Goal: Check status: Check status

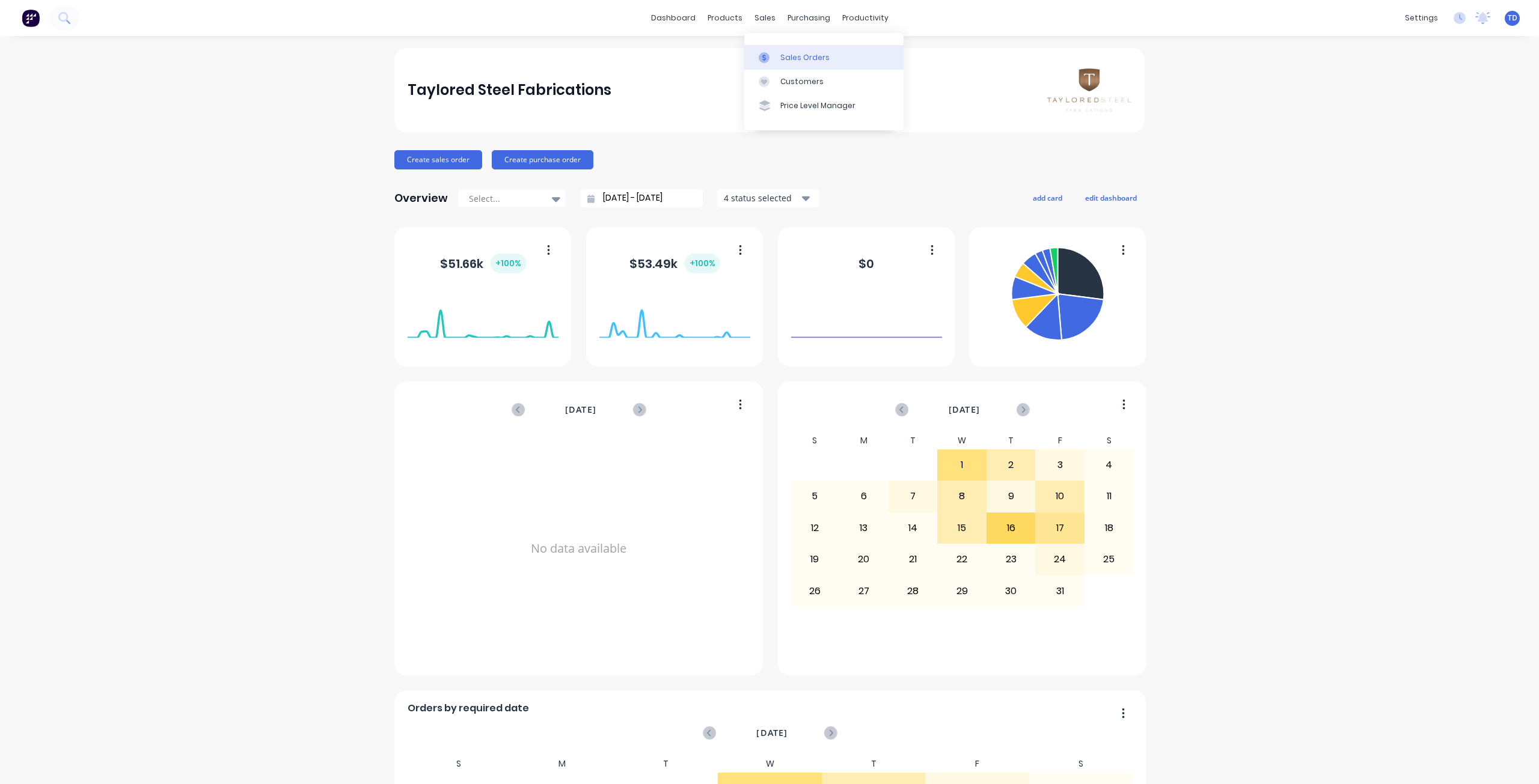
click at [775, 56] on div at bounding box center [768, 58] width 18 height 11
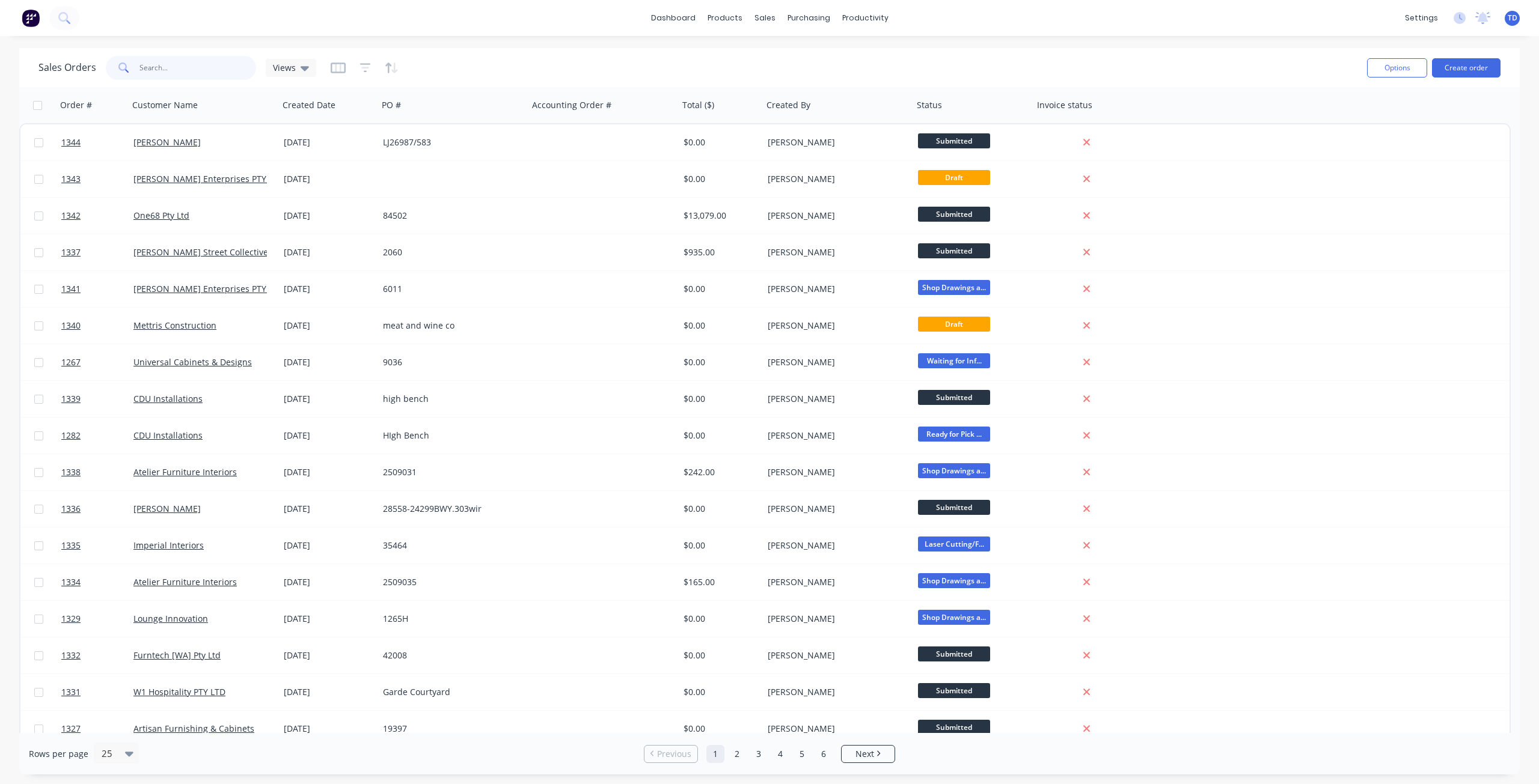
click at [210, 70] on input "text" at bounding box center [199, 67] width 117 height 24
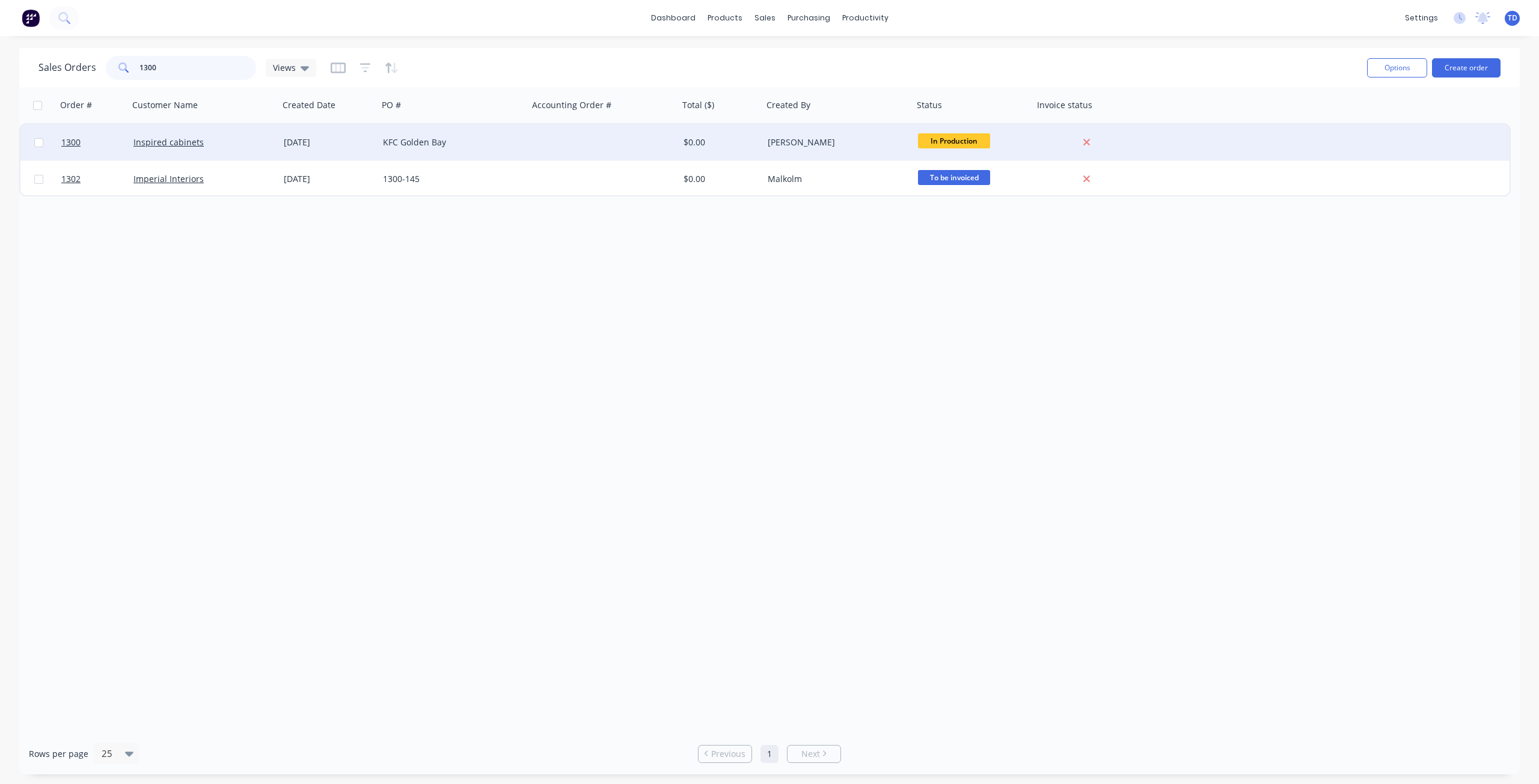
type input "1300"
click at [192, 148] on div "Inspired cabinets" at bounding box center [200, 142] width 133 height 12
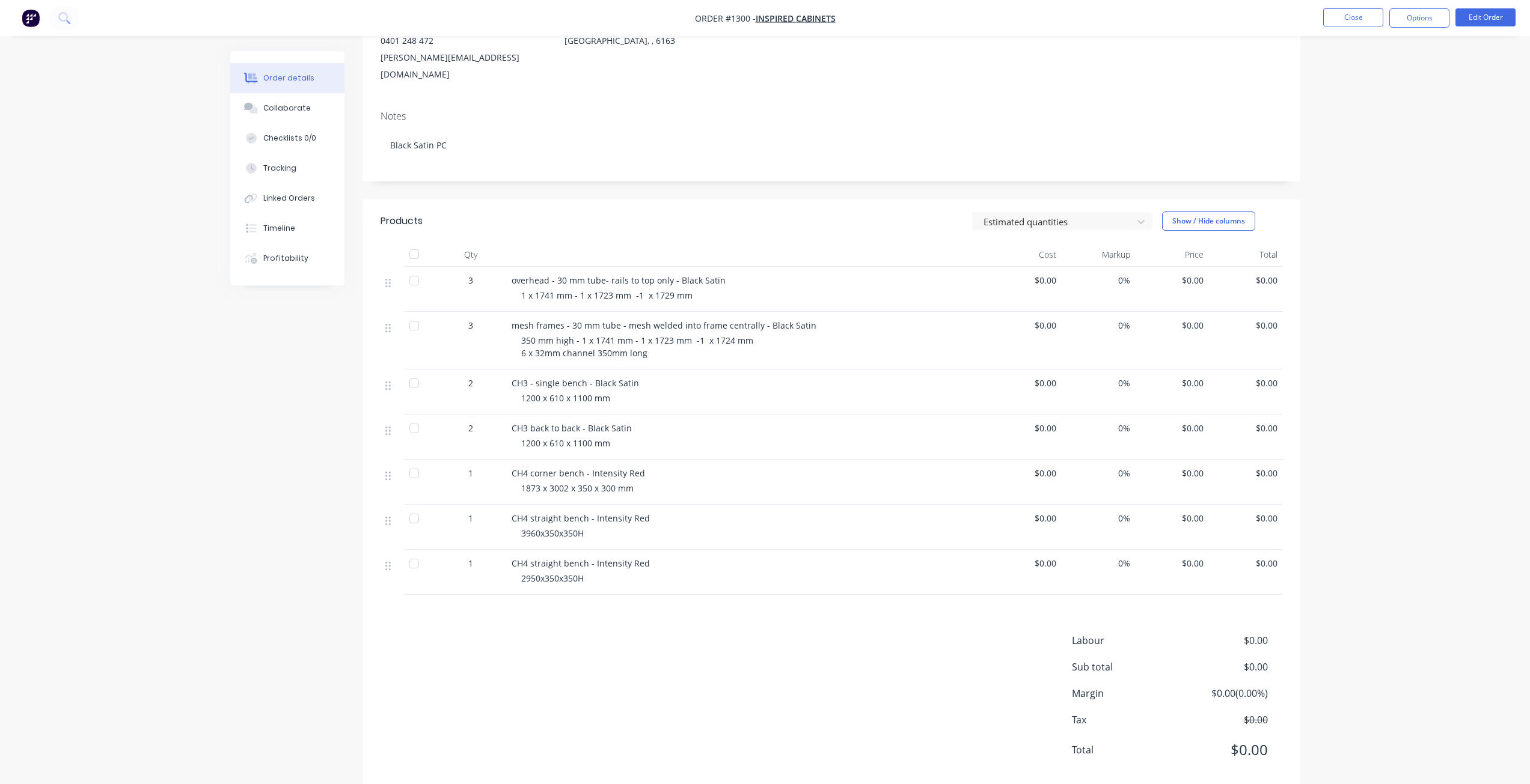
scroll to position [159, 0]
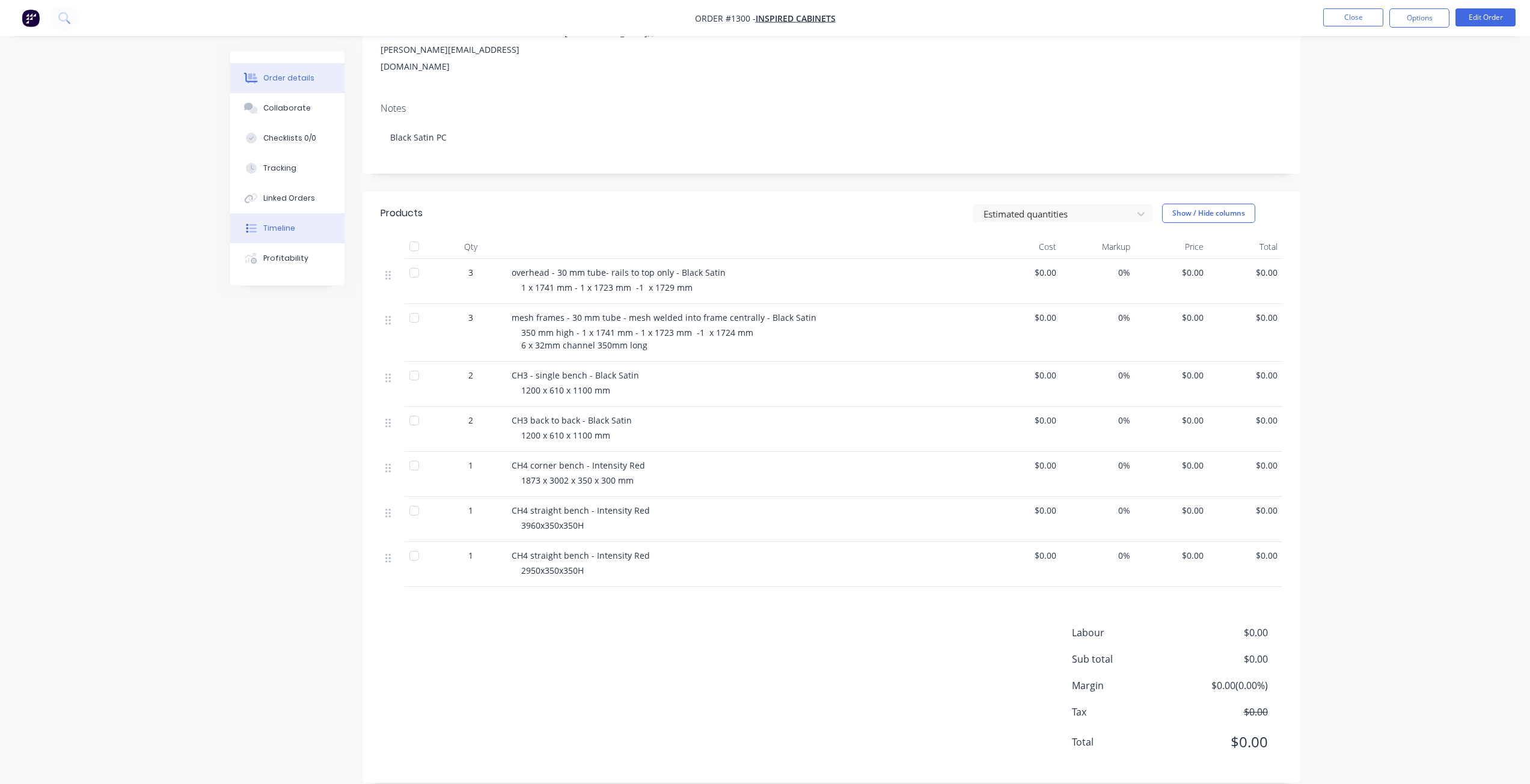
click at [287, 227] on div "Timeline" at bounding box center [279, 228] width 32 height 11
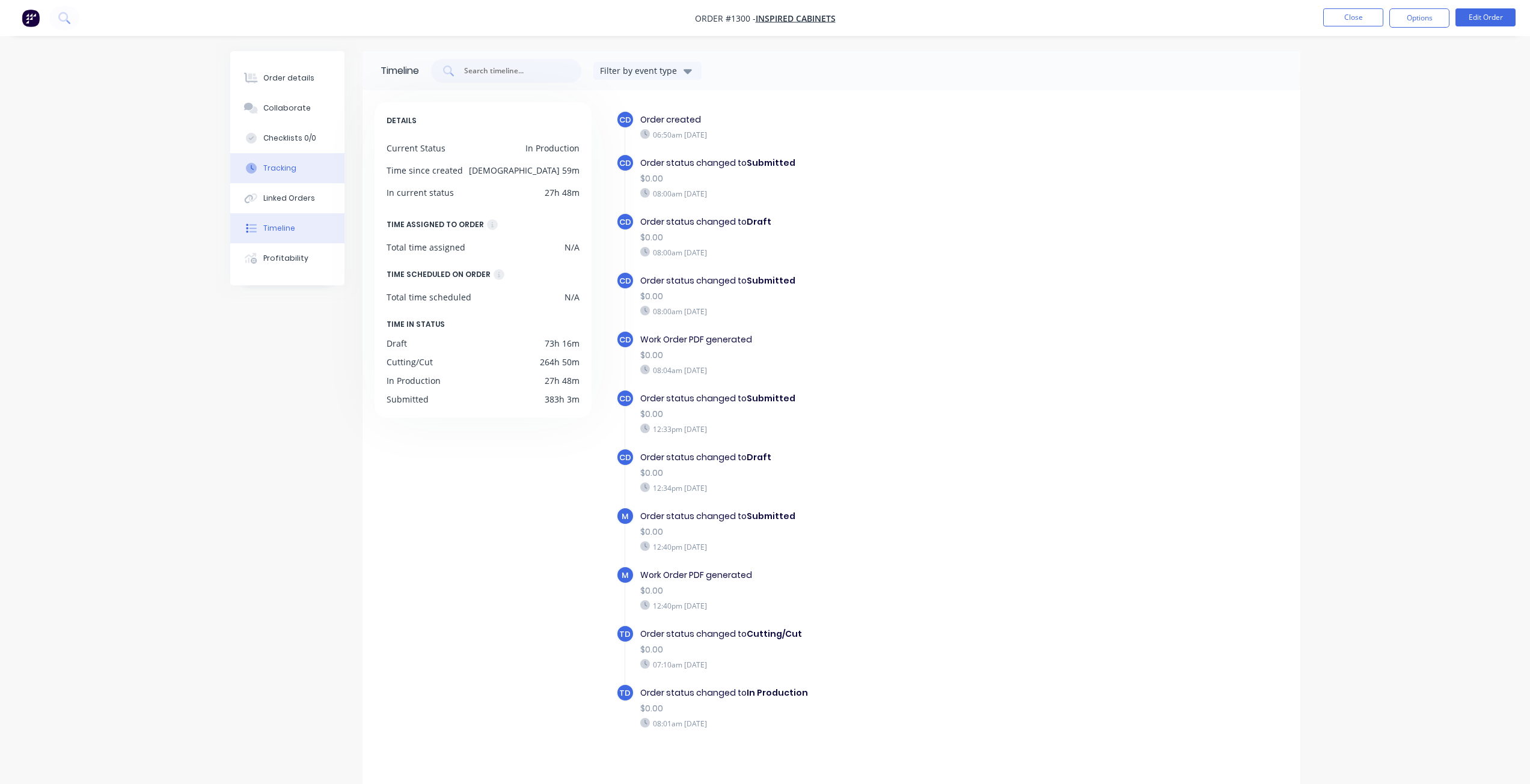
click at [287, 168] on div "Tracking" at bounding box center [279, 168] width 33 height 11
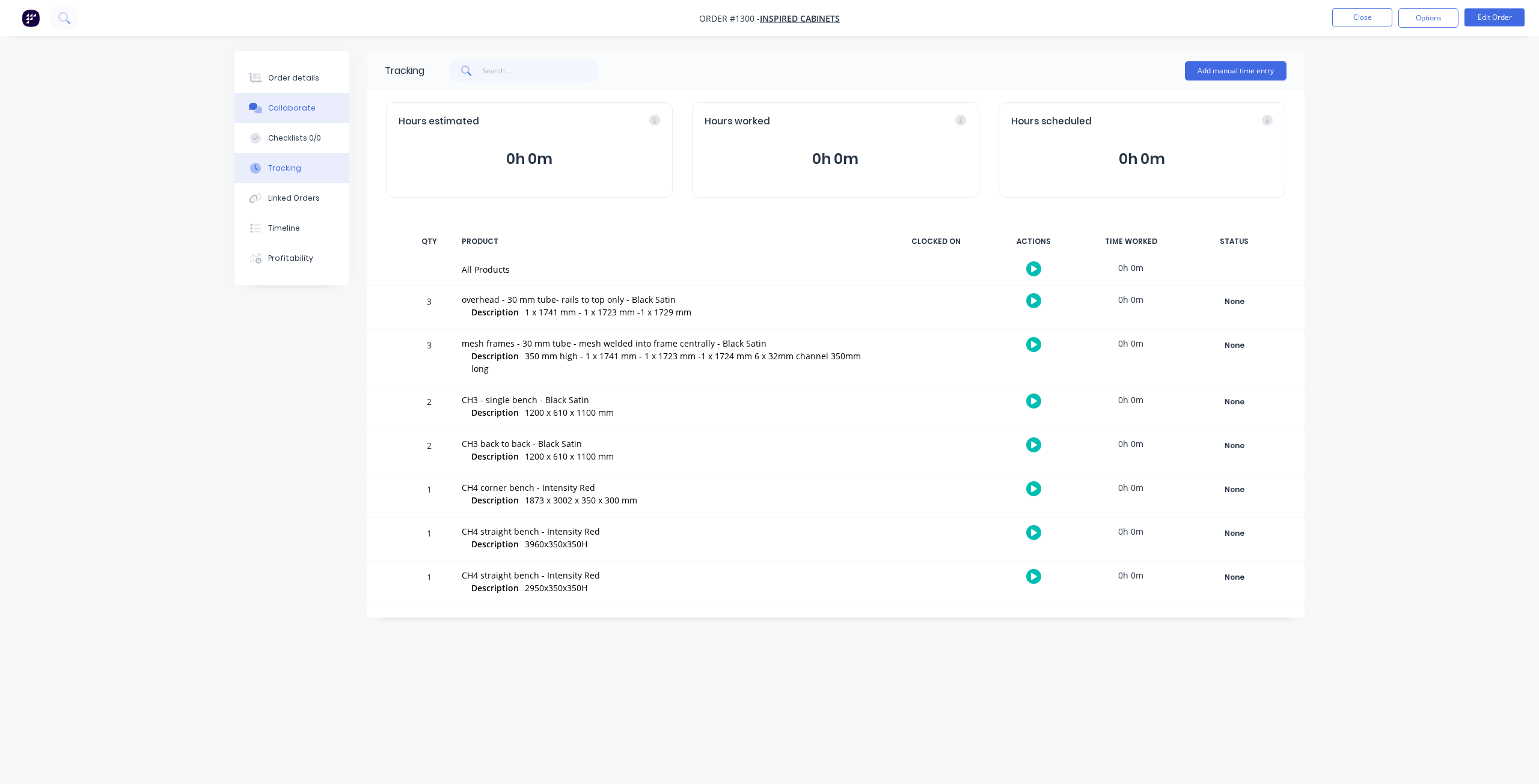
click at [279, 114] on button "Collaborate" at bounding box center [291, 108] width 114 height 30
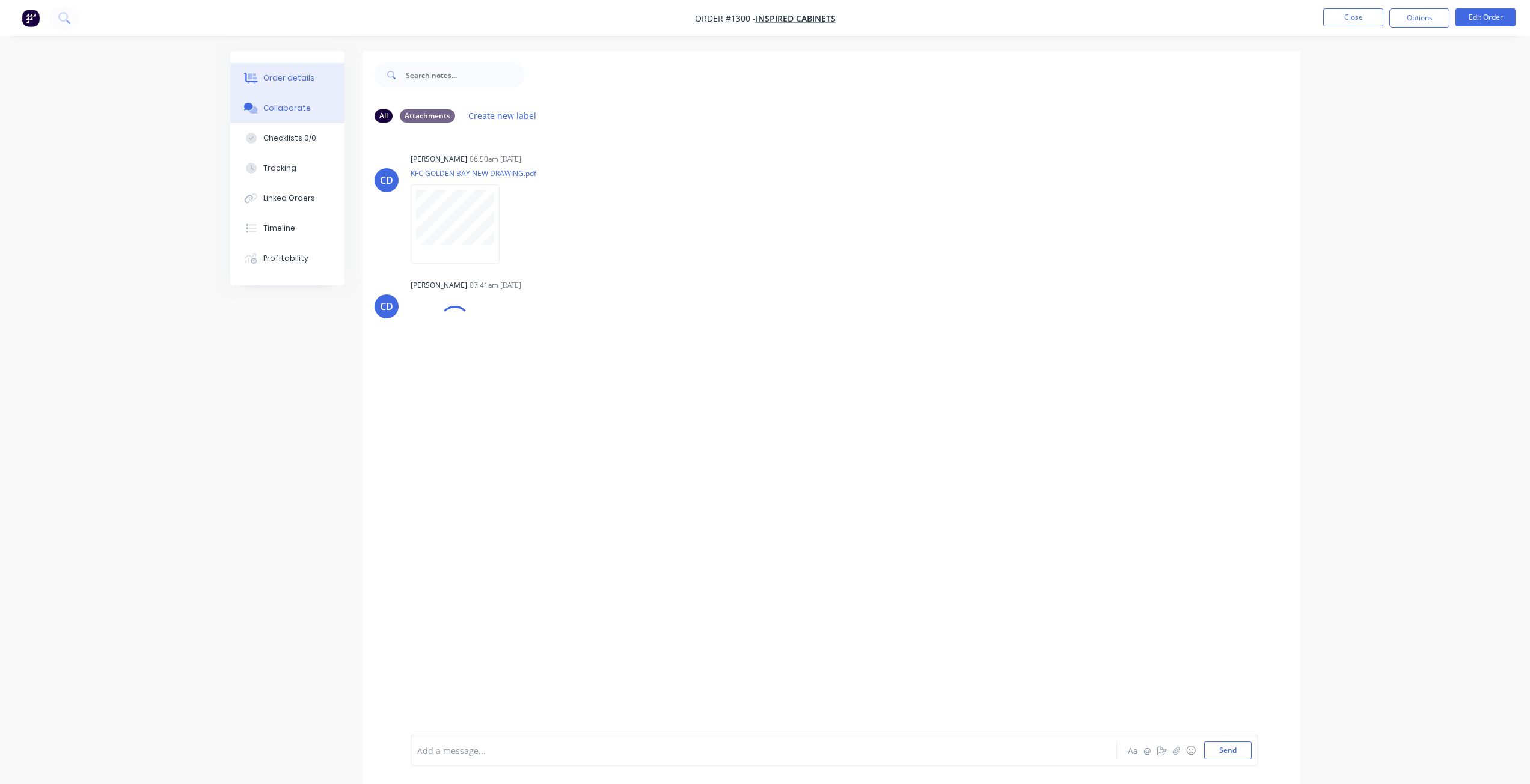
click at [299, 74] on div "Order details" at bounding box center [288, 77] width 51 height 11
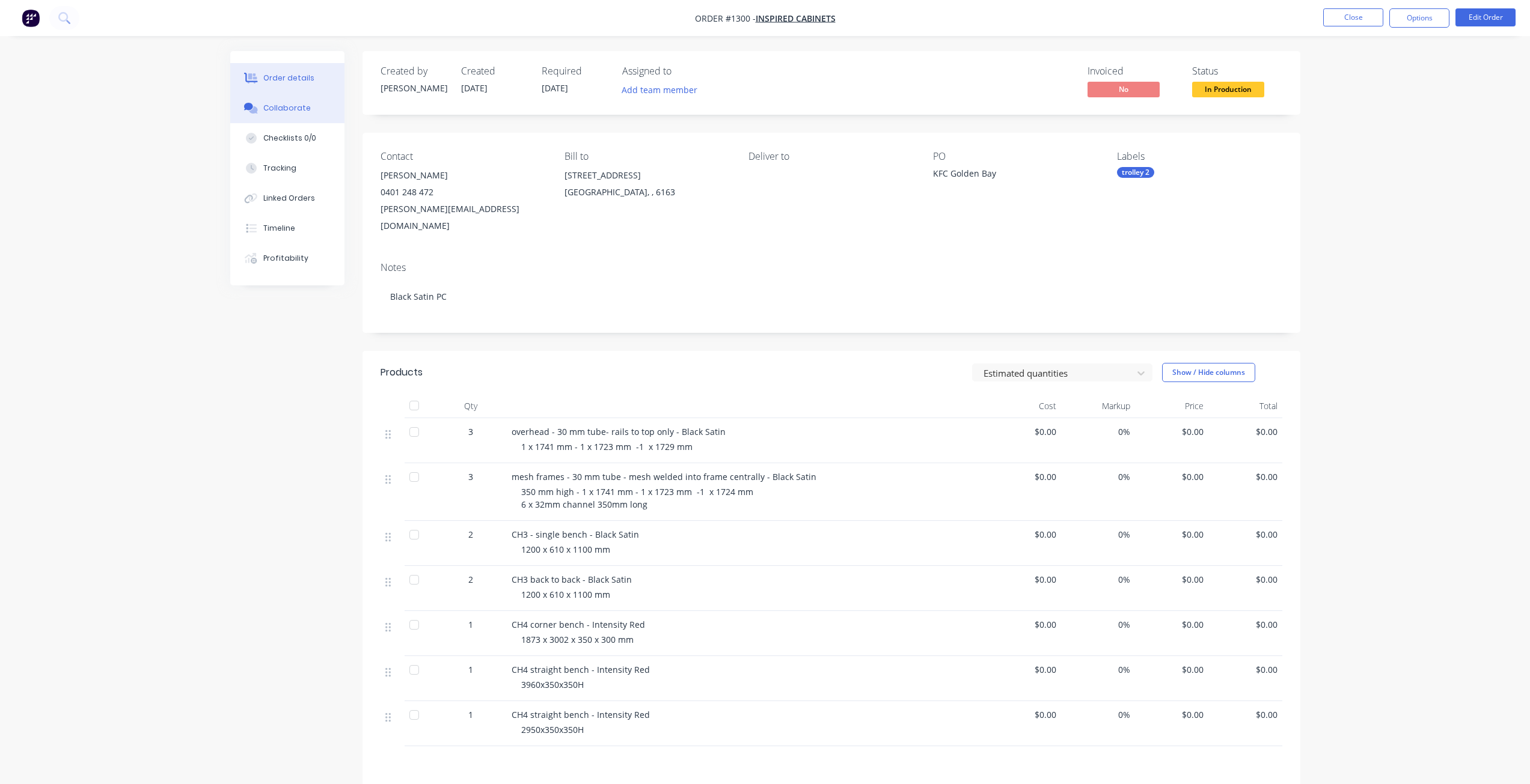
click at [289, 106] on div "Collaborate" at bounding box center [287, 108] width 48 height 11
